Goal: Task Accomplishment & Management: Manage account settings

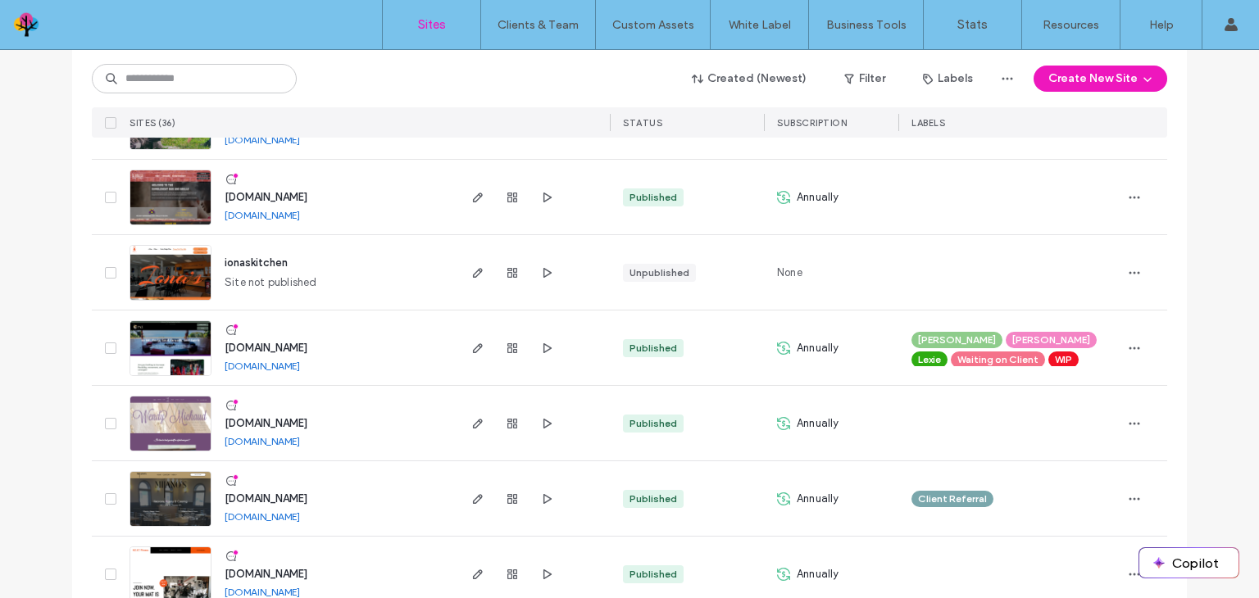
scroll to position [1557, 0]
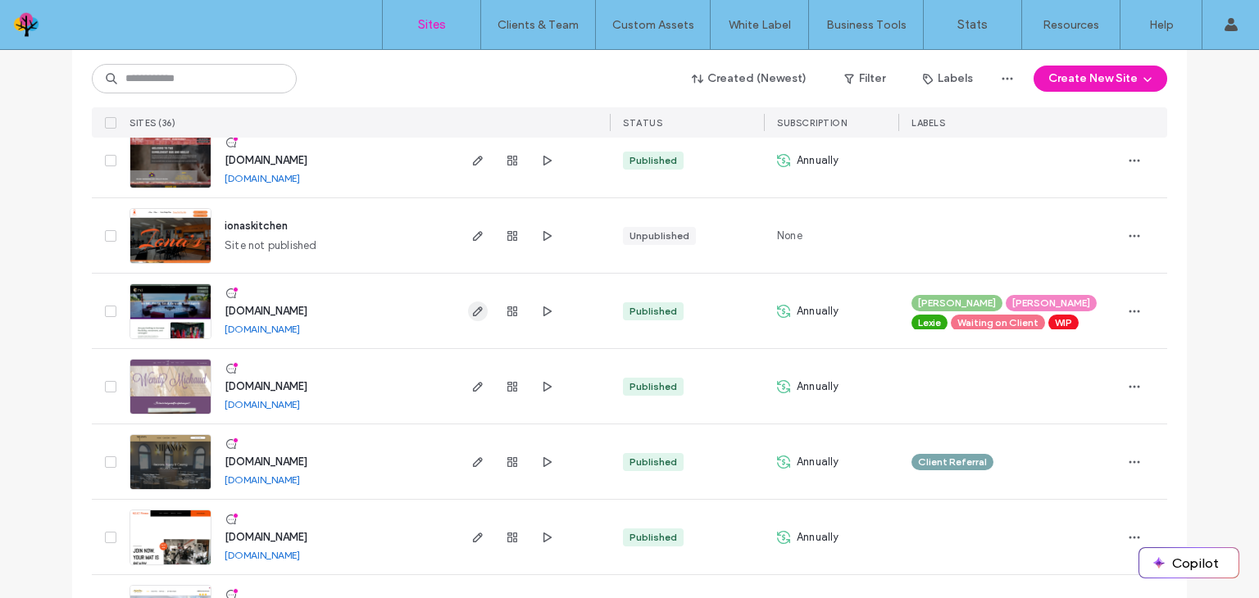
click at [471, 306] on icon "button" at bounding box center [477, 311] width 13 height 13
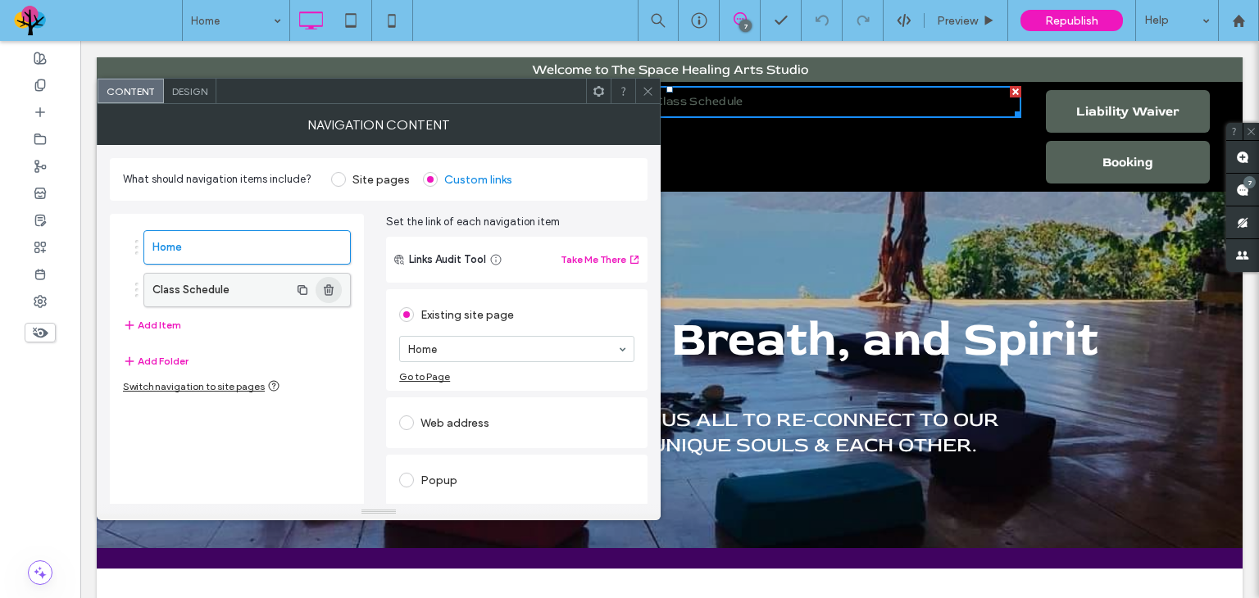
click at [333, 289] on use "button" at bounding box center [329, 289] width 10 height 11
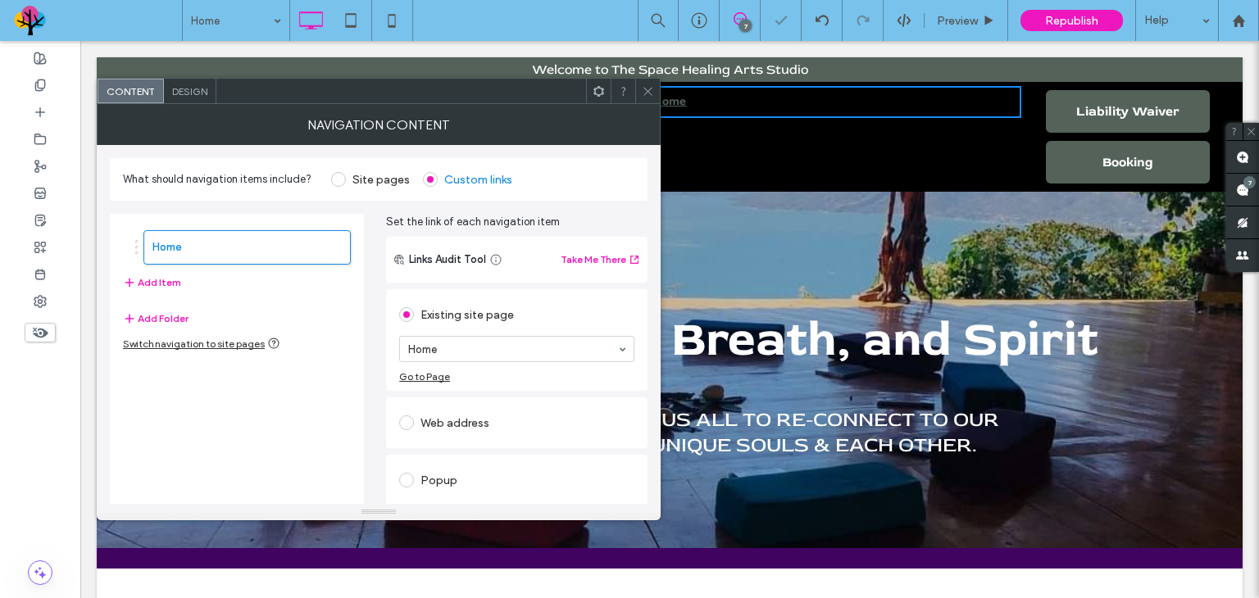
click at [646, 89] on icon at bounding box center [648, 91] width 12 height 12
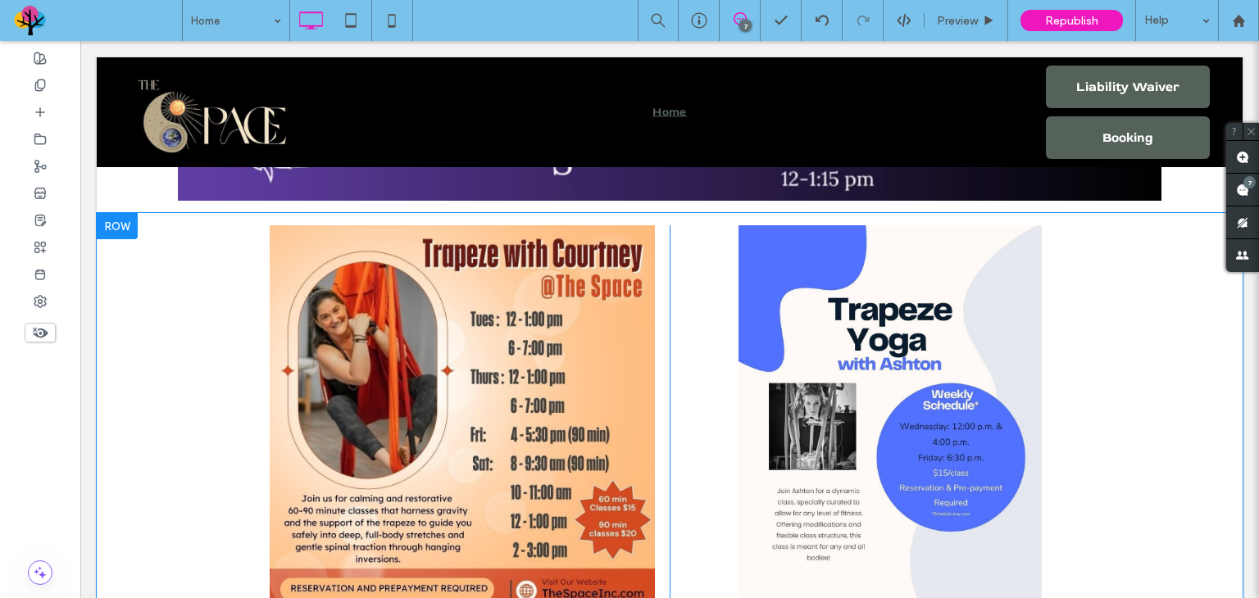
scroll to position [2377, 0]
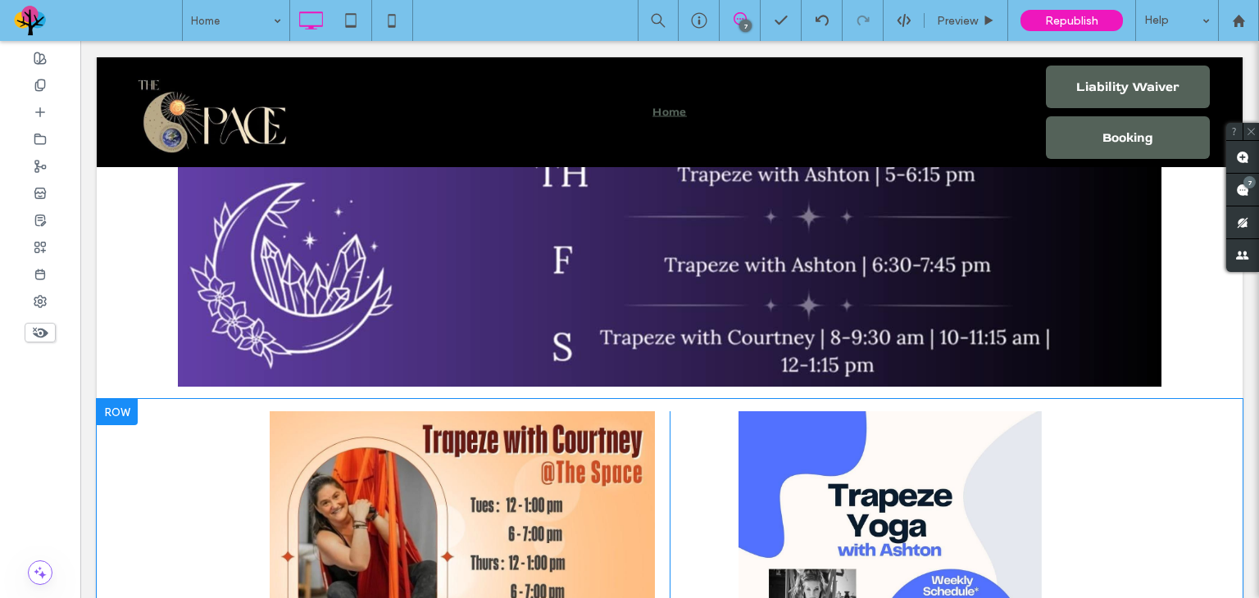
click at [105, 402] on div at bounding box center [117, 412] width 41 height 26
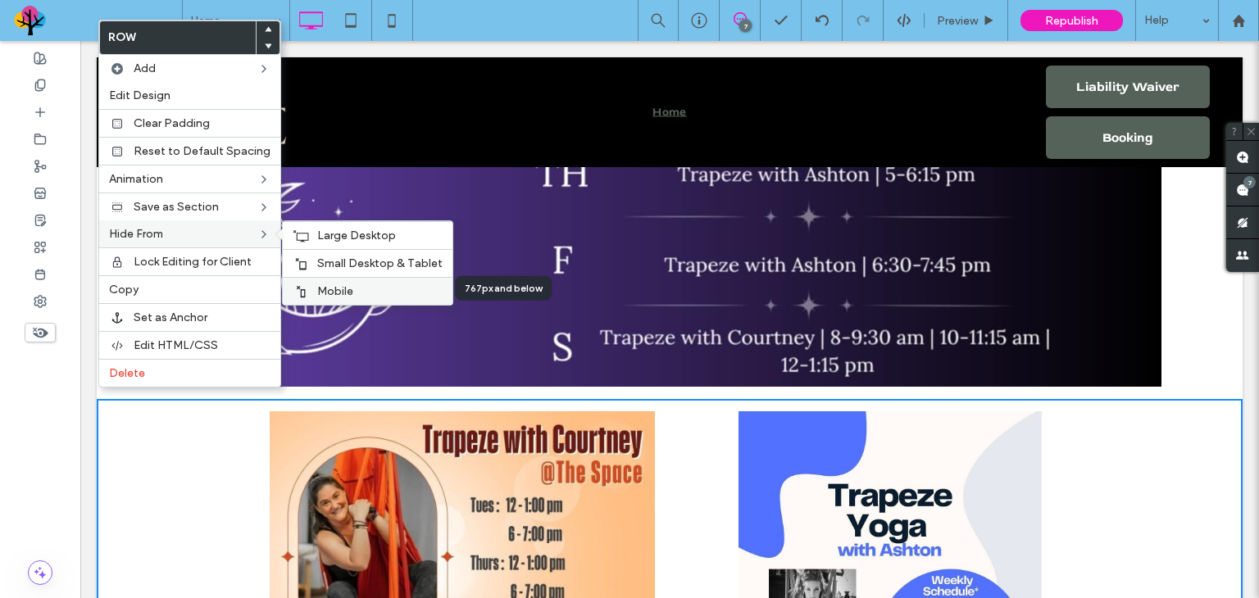
click at [331, 289] on span "Mobile" at bounding box center [335, 291] width 36 height 14
click at [346, 266] on span "Small Desktop & Tablet" at bounding box center [379, 264] width 125 height 14
click at [354, 242] on div "Large Desktop" at bounding box center [368, 235] width 170 height 28
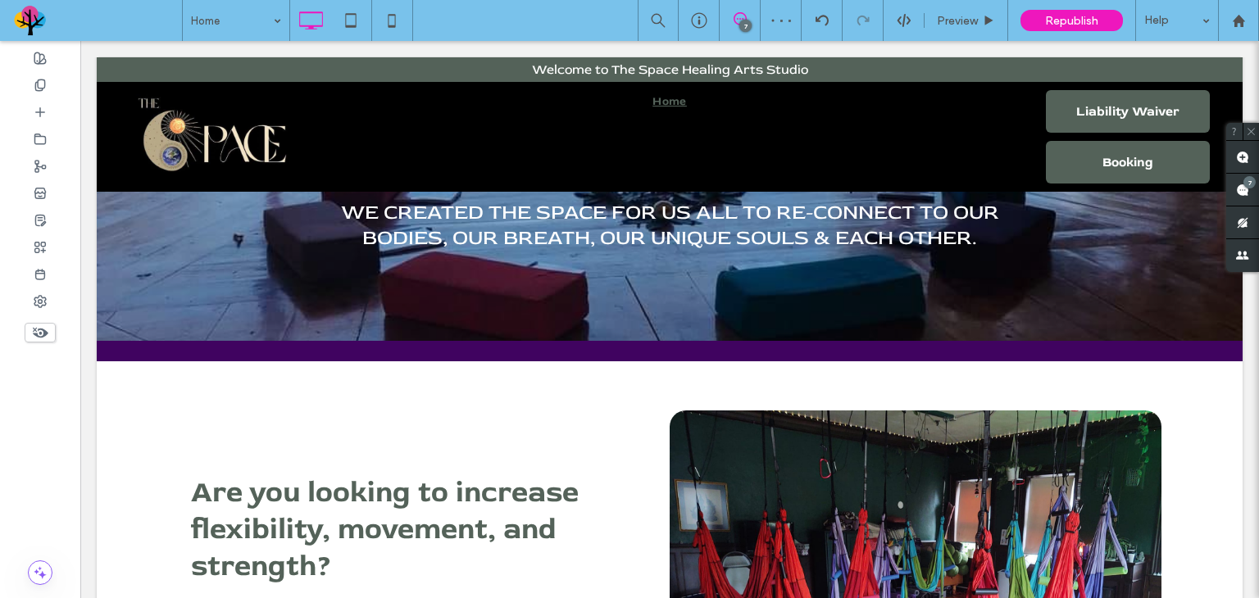
scroll to position [0, 0]
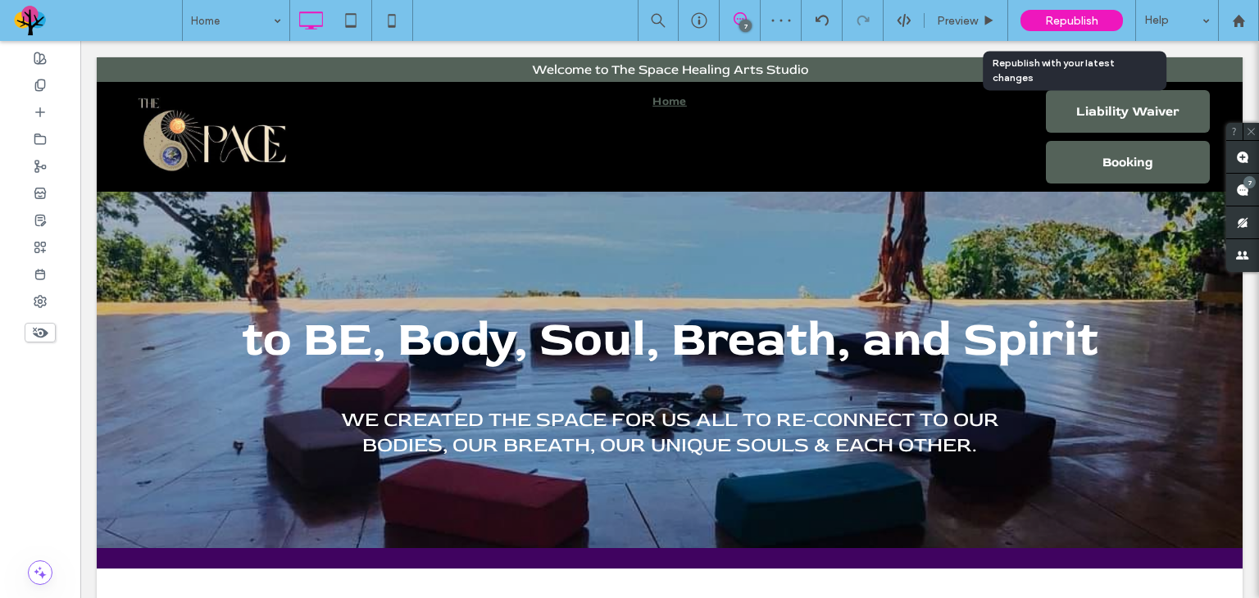
click at [1061, 25] on span "Republish" at bounding box center [1071, 21] width 53 height 14
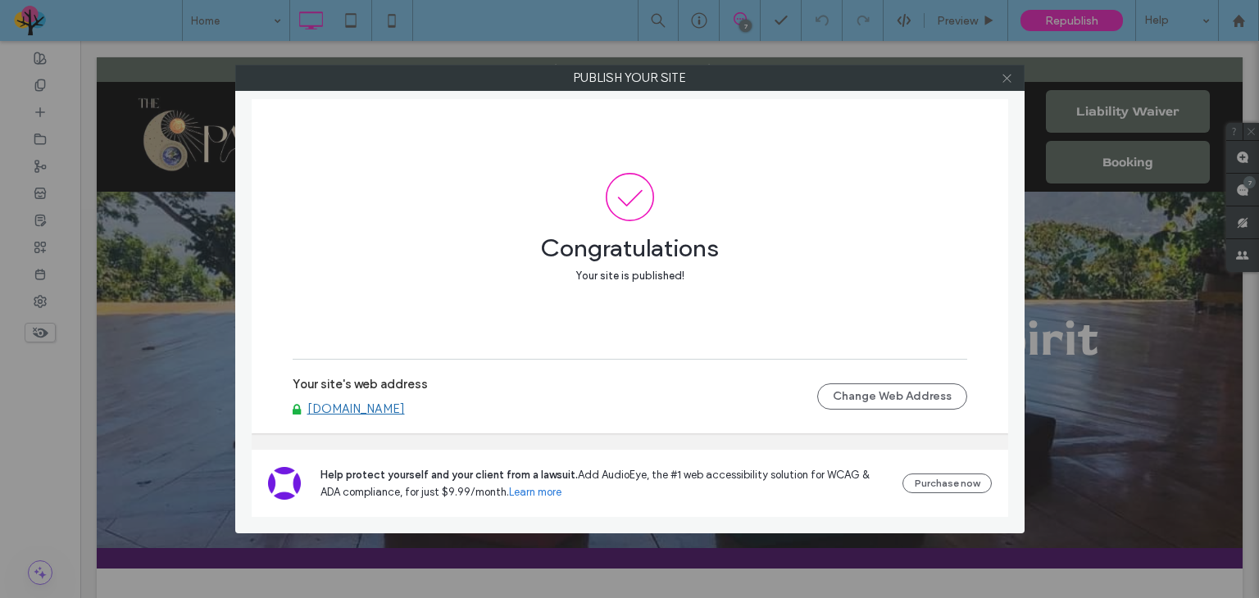
click at [1010, 80] on icon at bounding box center [1007, 78] width 12 height 12
